Goal: Task Accomplishment & Management: Manage account settings

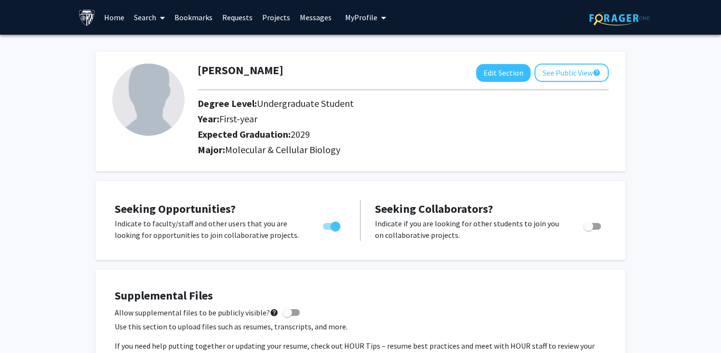
click at [161, 2] on span at bounding box center [160, 18] width 9 height 34
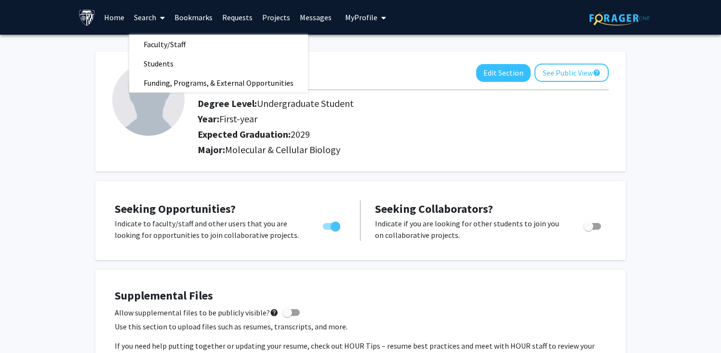
click at [363, 150] on h2 "Major: Molecular & Cellular Biology" at bounding box center [403, 150] width 411 height 12
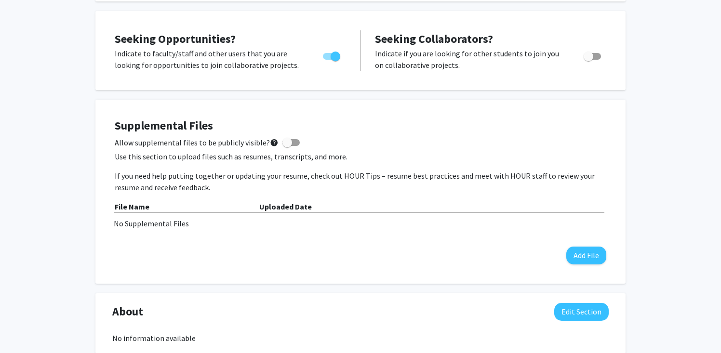
scroll to position [168, 0]
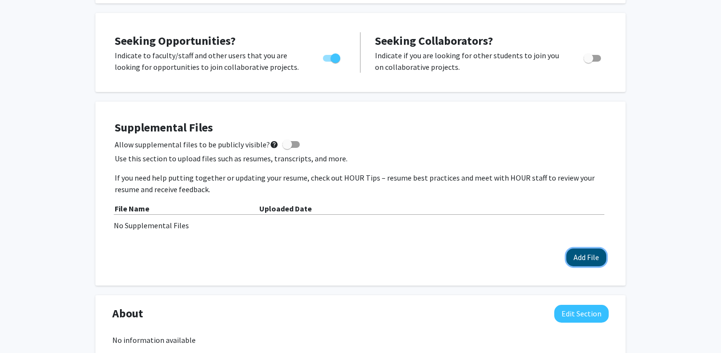
click at [594, 256] on button "Add File" at bounding box center [586, 258] width 40 height 18
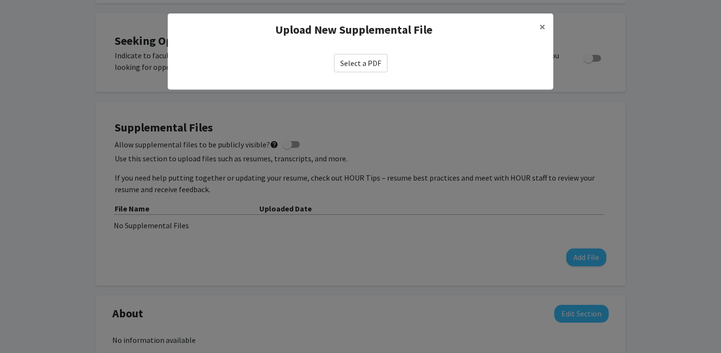
click at [357, 69] on label "Select a PDF" at bounding box center [360, 63] width 53 height 18
click at [0, 0] on input "Select a PDF" at bounding box center [0, 0] width 0 height 0
click at [380, 63] on label "Select a PDF" at bounding box center [360, 63] width 53 height 18
click at [0, 0] on input "Select a PDF" at bounding box center [0, 0] width 0 height 0
click at [354, 66] on label "Select a PDF" at bounding box center [360, 63] width 53 height 18
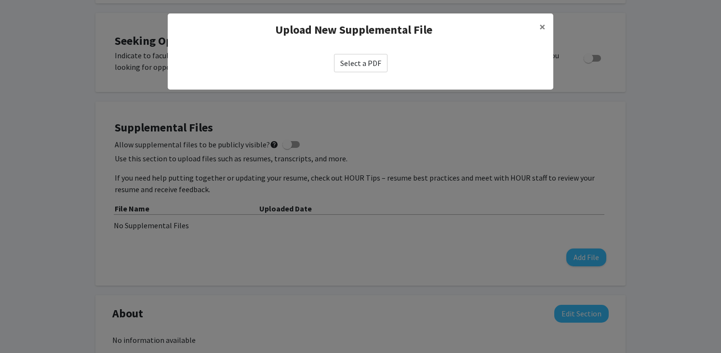
click at [0, 0] on input "Select a PDF" at bounding box center [0, 0] width 0 height 0
click at [535, 24] on button "×" at bounding box center [543, 26] width 22 height 27
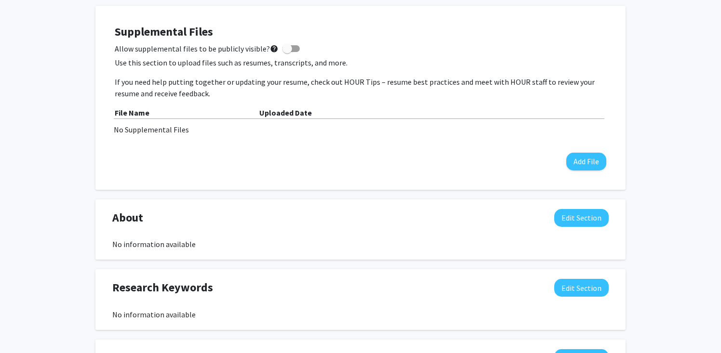
scroll to position [269, 0]
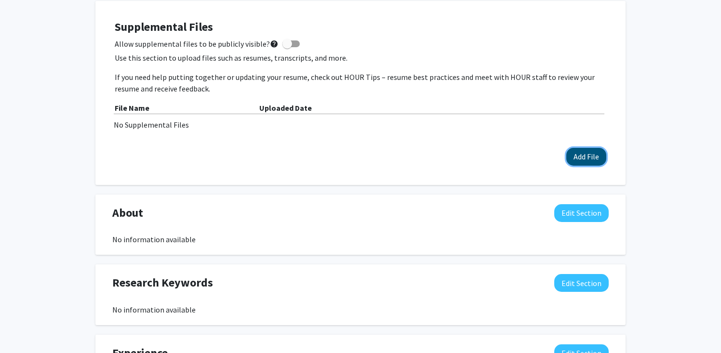
click at [579, 161] on button "Add File" at bounding box center [586, 157] width 40 height 18
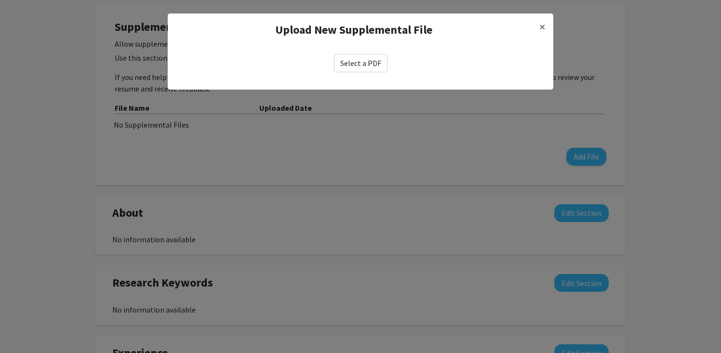
click at [358, 71] on label "Select a PDF" at bounding box center [360, 63] width 53 height 18
click at [0, 0] on input "Select a PDF" at bounding box center [0, 0] width 0 height 0
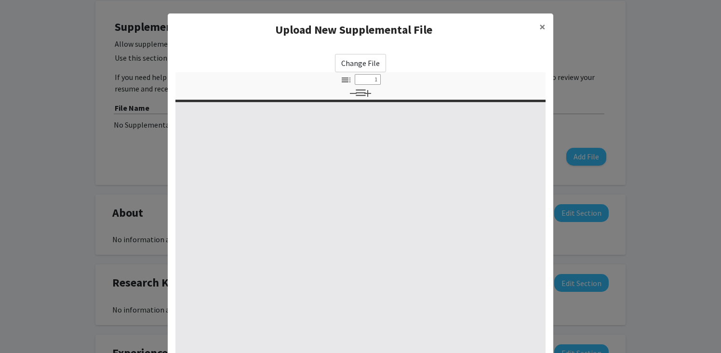
select select "custom"
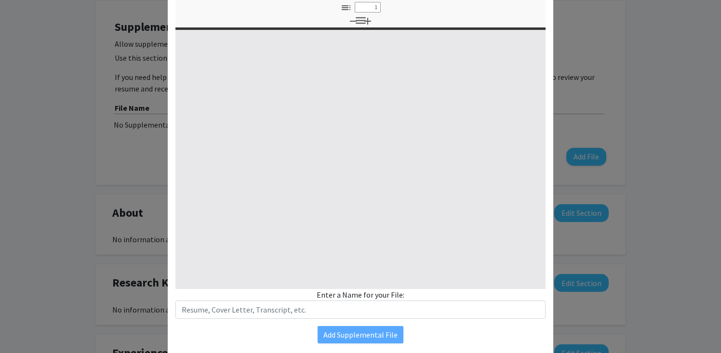
type input "0"
select select "custom"
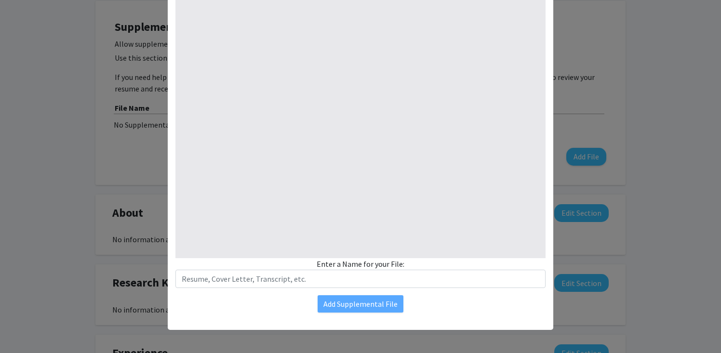
type input "1"
select select "auto"
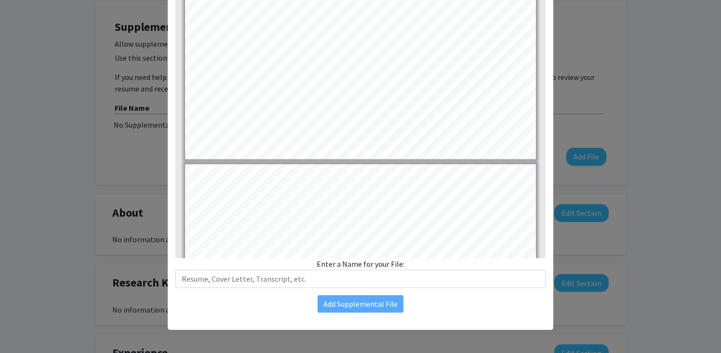
scroll to position [1212, 0]
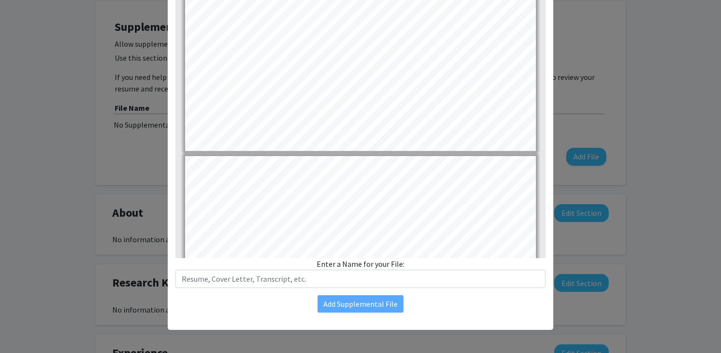
click at [370, 289] on div "Change File Thumbnails Document Outline Attachments Layers Current Outline Item…" at bounding box center [361, 131] width 386 height 377
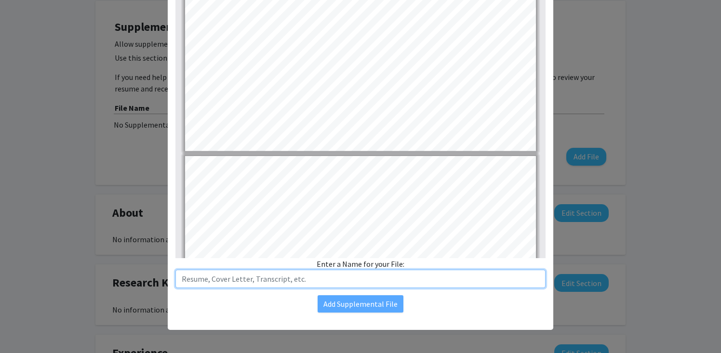
click at [343, 277] on input "text" at bounding box center [360, 279] width 370 height 18
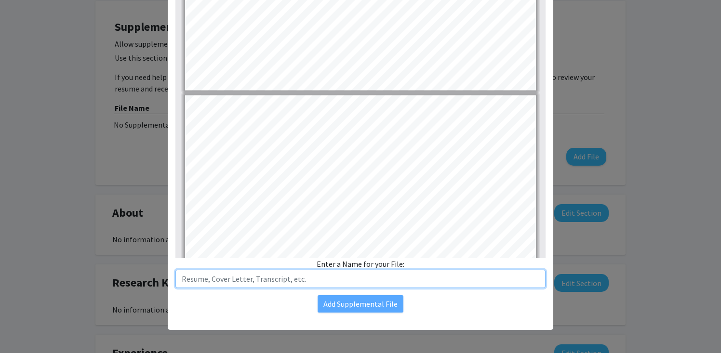
type input "1"
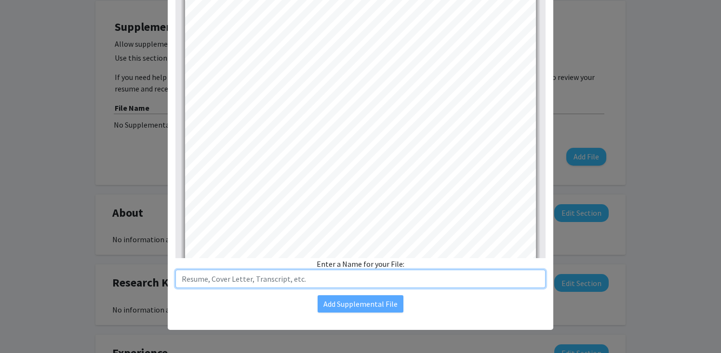
scroll to position [0, 0]
type input "Resume"
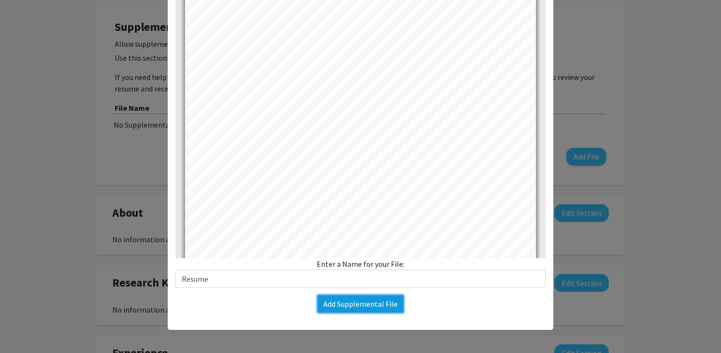
click at [352, 305] on button "Add Supplemental File" at bounding box center [361, 303] width 86 height 17
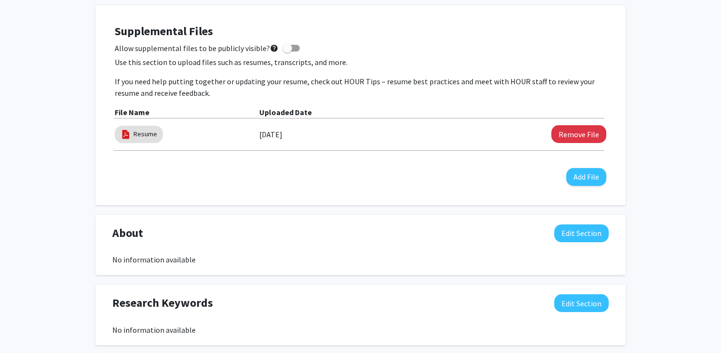
scroll to position [265, 0]
click at [282, 45] on span at bounding box center [287, 48] width 10 height 10
click at [287, 51] on input "Allow supplemental files to be publicly visible? help" at bounding box center [287, 51] width 0 height 0
checkbox input "true"
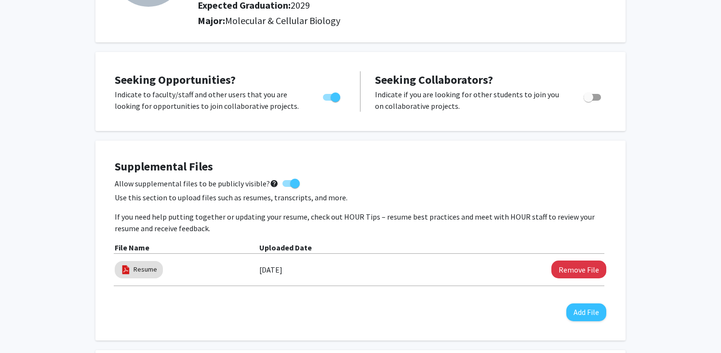
scroll to position [0, 0]
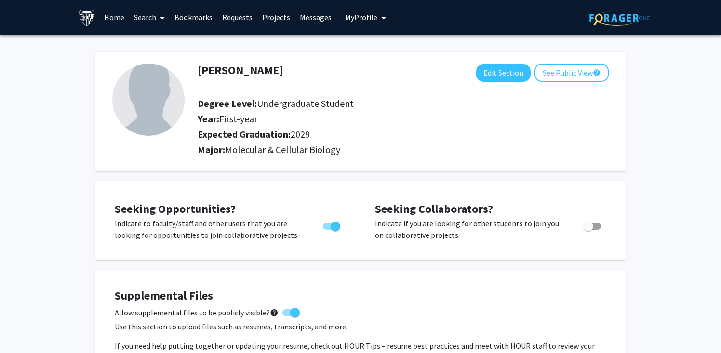
click at [154, 18] on link "Search" at bounding box center [149, 17] width 40 height 34
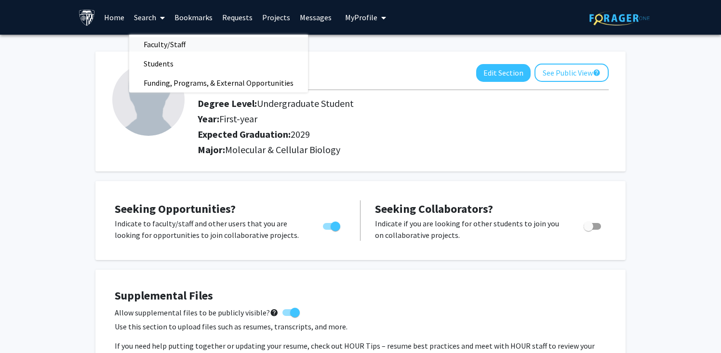
click at [159, 42] on span "Faculty/Staff" at bounding box center [164, 44] width 71 height 19
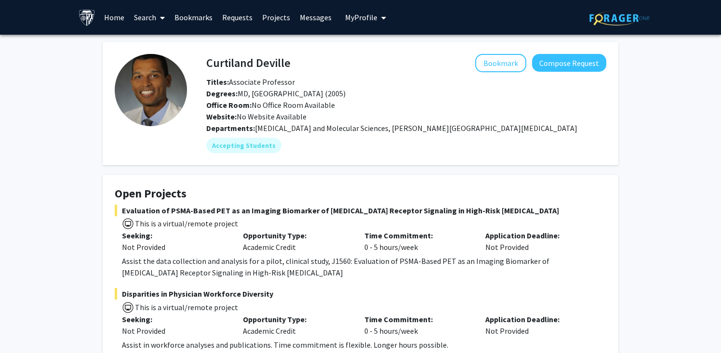
click at [150, 16] on link "Search" at bounding box center [149, 17] width 40 height 34
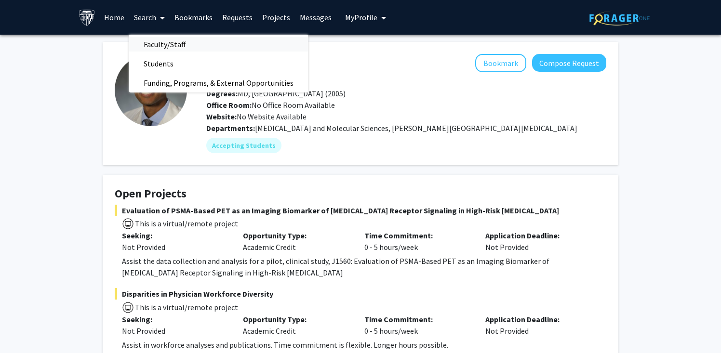
click at [157, 44] on span "Faculty/Staff" at bounding box center [164, 44] width 71 height 19
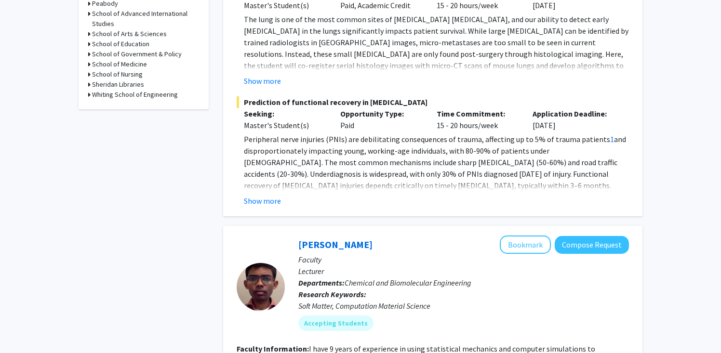
scroll to position [485, 0]
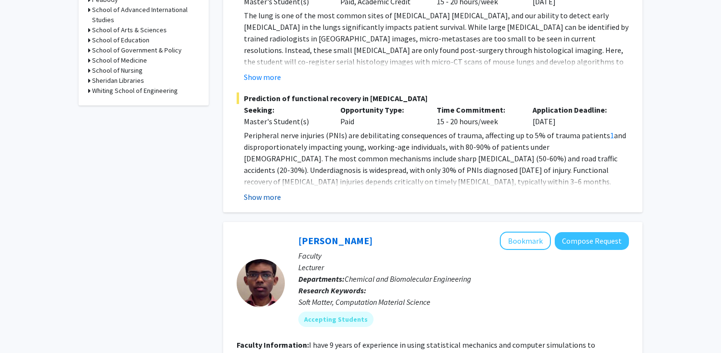
click at [257, 191] on button "Show more" at bounding box center [262, 197] width 37 height 12
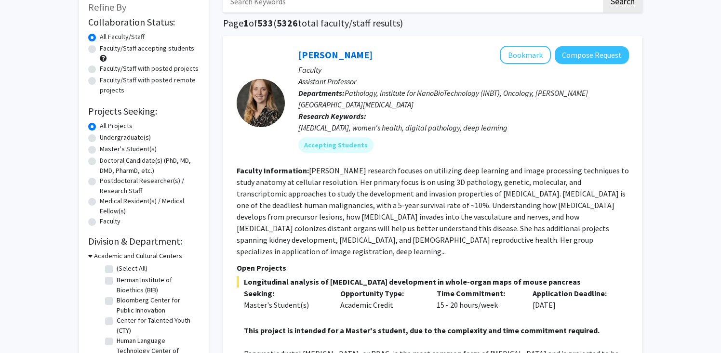
scroll to position [60, 0]
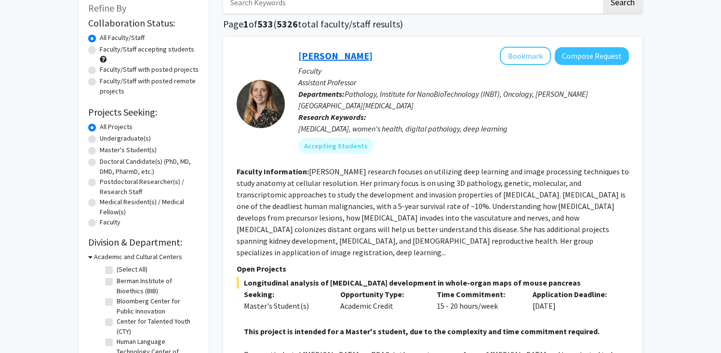
click at [339, 60] on link "Ashley Kiemen" at bounding box center [335, 56] width 74 height 12
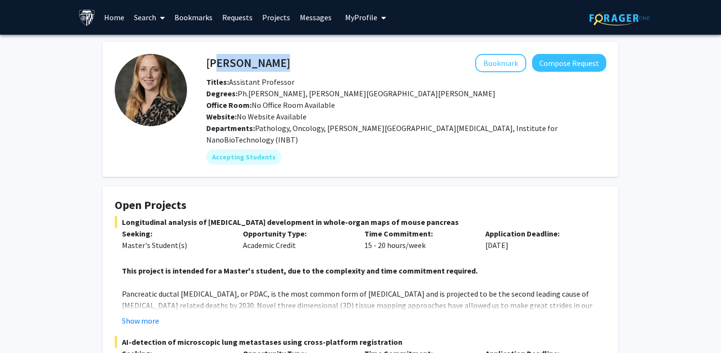
drag, startPoint x: 215, startPoint y: 64, endPoint x: 287, endPoint y: 64, distance: 72.3
click at [287, 64] on div "Ashley Kiemen Bookmark Compose Request" at bounding box center [406, 63] width 414 height 18
drag, startPoint x: 207, startPoint y: 62, endPoint x: 311, endPoint y: 62, distance: 103.6
click at [311, 62] on div "Ashley Kiemen Bookmark Compose Request" at bounding box center [406, 63] width 414 height 18
copy h4 "Ashley Kiemen"
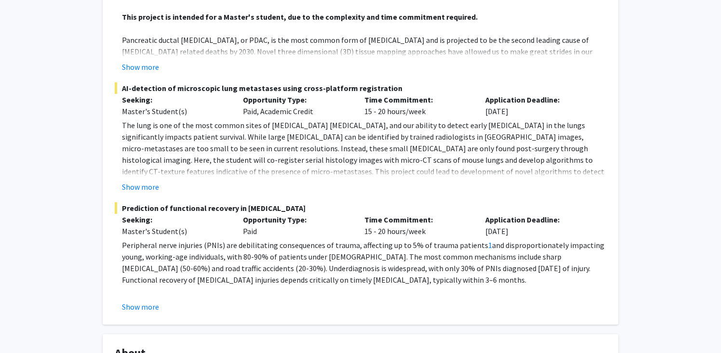
scroll to position [265, 0]
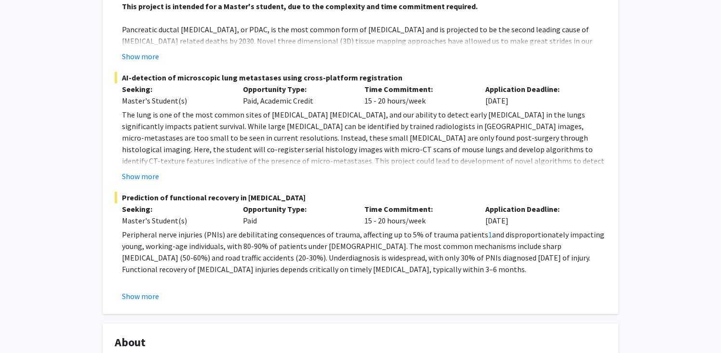
click at [158, 291] on div "Show more" at bounding box center [364, 297] width 484 height 12
click at [146, 291] on button "Show more" at bounding box center [140, 297] width 37 height 12
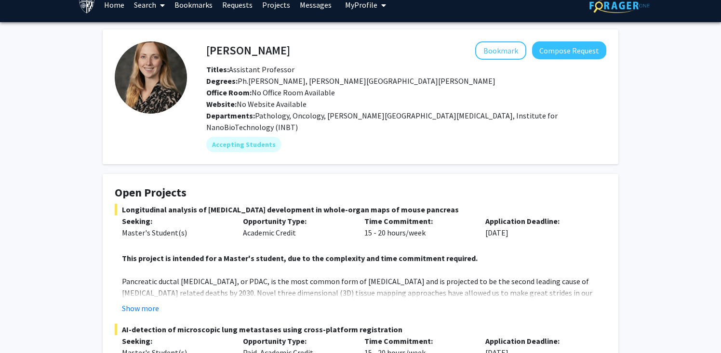
scroll to position [24, 0]
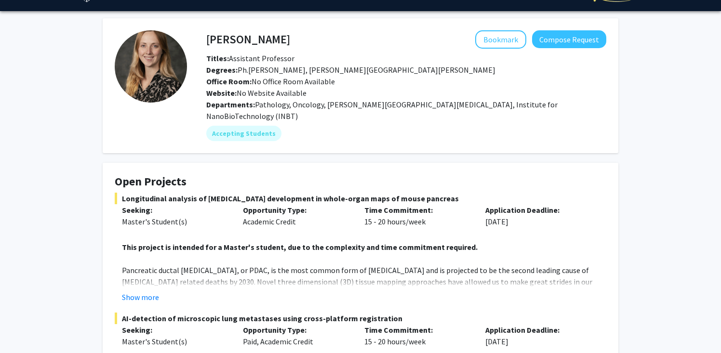
click at [318, 242] on strong "This project is intended for a Master's student, due to the complexity and time…" at bounding box center [300, 247] width 356 height 10
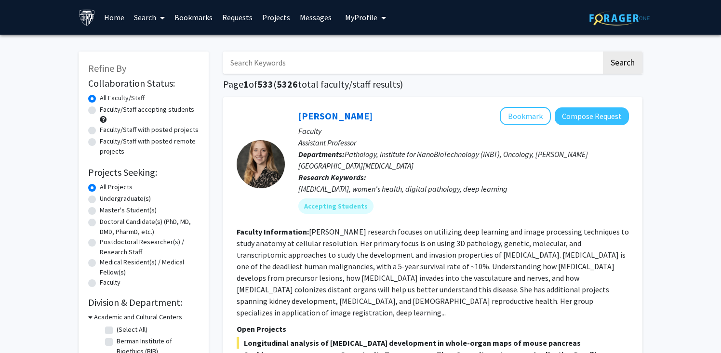
click at [147, 199] on label "Undergraduate(s)" at bounding box center [125, 199] width 51 height 10
click at [106, 199] on input "Undergraduate(s)" at bounding box center [103, 197] width 6 height 6
radio input "true"
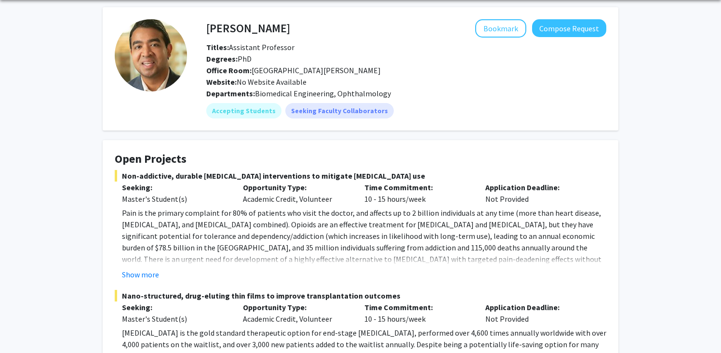
scroll to position [39, 0]
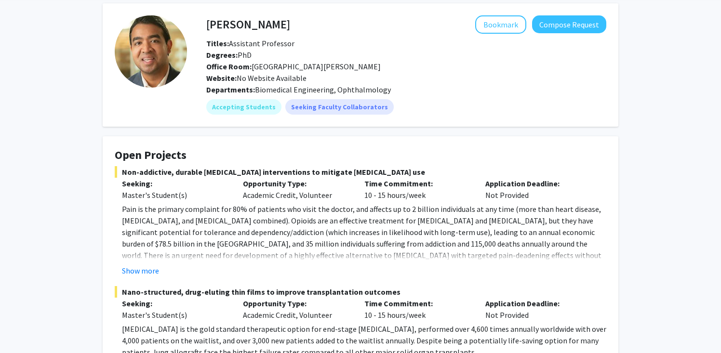
click at [151, 262] on fg-read-more "Pain is the primary complaint for 80% of patients who visit the doctor, and aff…" at bounding box center [361, 239] width 492 height 73
click at [152, 271] on button "Show more" at bounding box center [140, 271] width 37 height 12
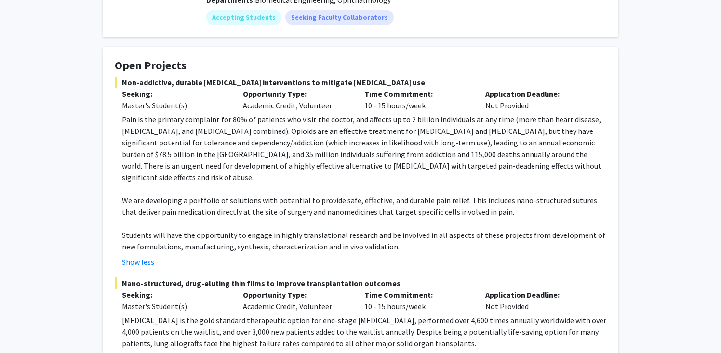
scroll to position [132, 0]
